Goal: Information Seeking & Learning: Check status

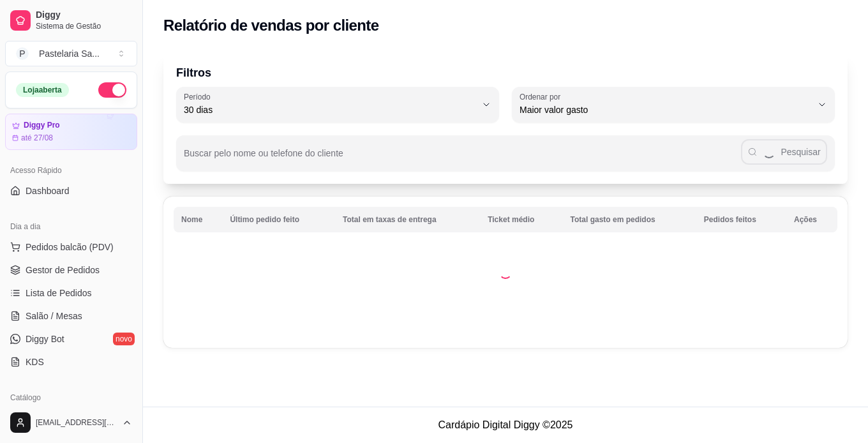
select select "30"
select select "HIGHEST_TOTAL_SPENT_WITH_ORDERS"
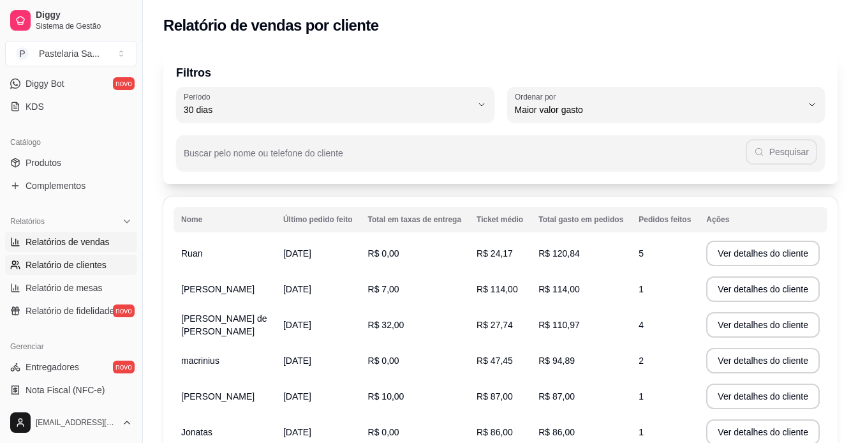
click at [80, 245] on span "Relatórios de vendas" at bounding box center [68, 241] width 84 height 13
select select "ALL"
select select "0"
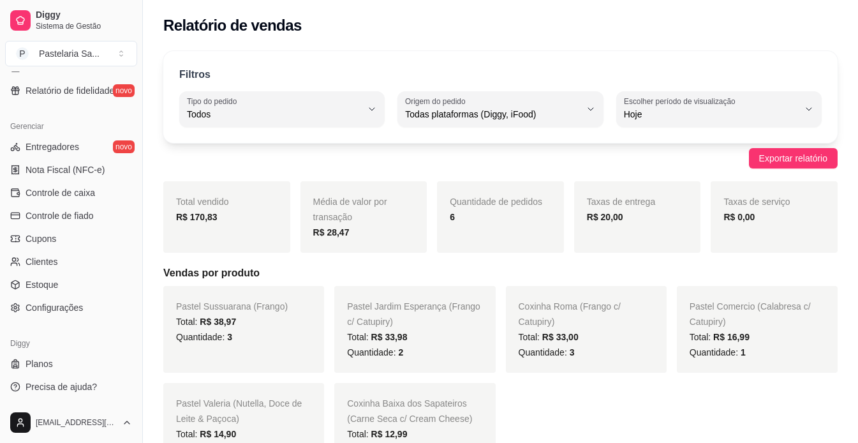
click at [442, 334] on div "Total: R$ 33,98" at bounding box center [414, 336] width 135 height 15
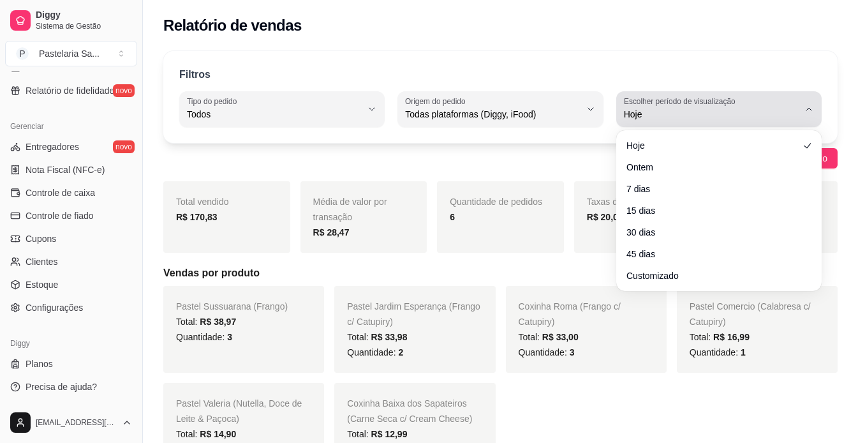
click at [687, 106] on label "Escolher período de visualização" at bounding box center [681, 101] width 115 height 11
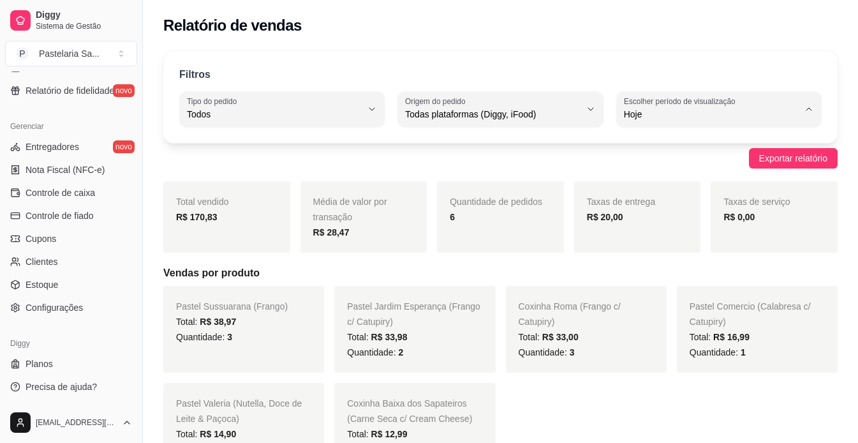
click at [655, 145] on span "Hoje" at bounding box center [713, 144] width 166 height 12
